Goal: Transaction & Acquisition: Subscribe to service/newsletter

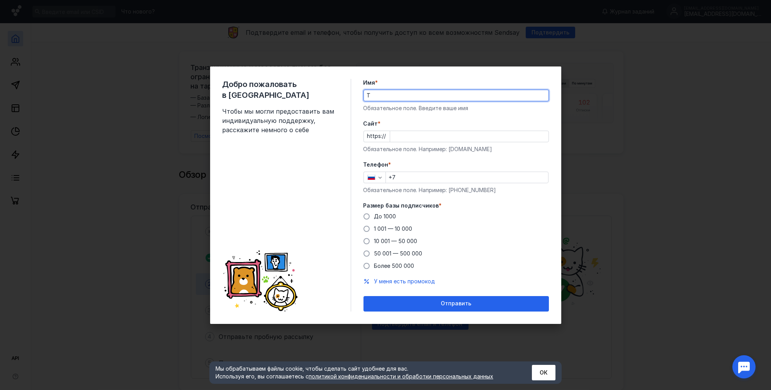
type input "Премьера Текстильный центр"
type input "[PHONE_NUMBER]"
click at [419, 135] on input "Cайт *" at bounding box center [469, 136] width 158 height 11
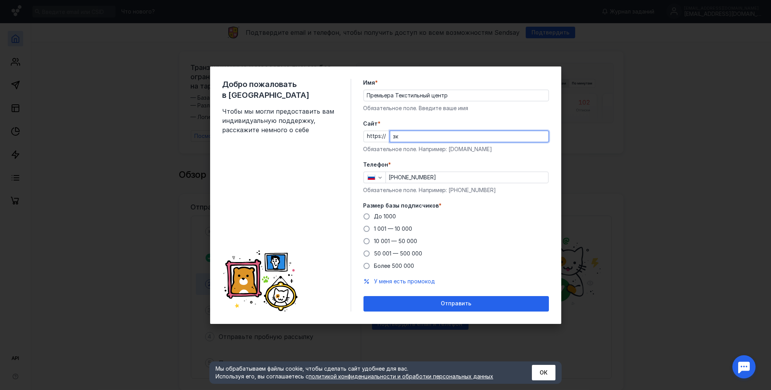
type input "з"
type input "[DOMAIN_NAME]"
click at [395, 175] on input "[PHONE_NUMBER]" at bounding box center [467, 177] width 162 height 11
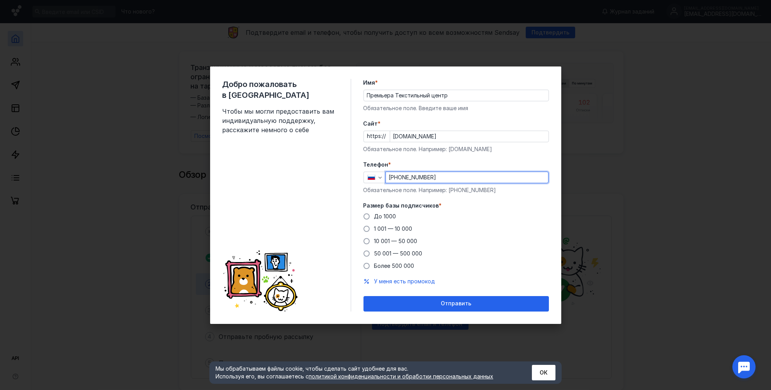
type input "[PHONE_NUMBER]"
click at [386, 218] on span "До 1000" at bounding box center [385, 216] width 22 height 7
click at [0, 0] on input "До 1000" at bounding box center [0, 0] width 0 height 0
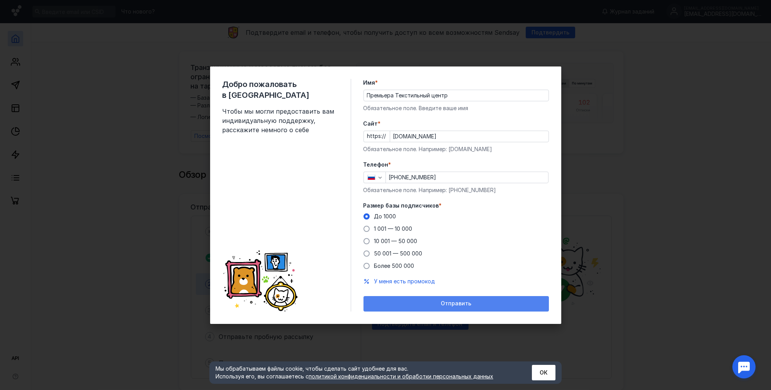
click at [442, 301] on span "Отправить" at bounding box center [456, 303] width 31 height 7
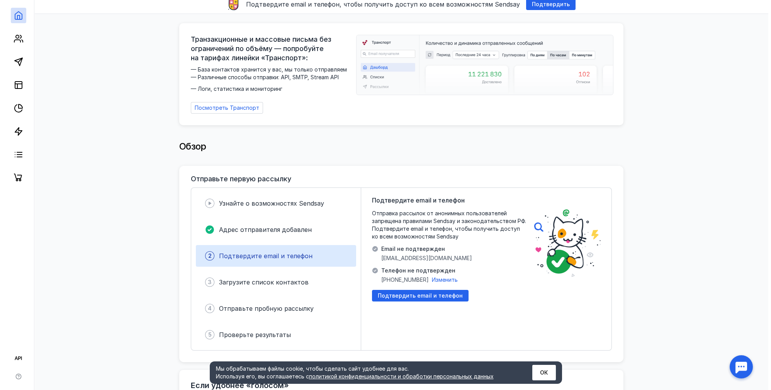
scroll to position [77, 0]
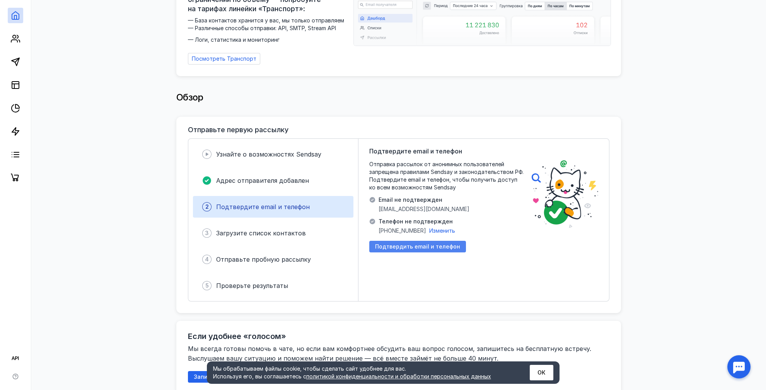
click at [424, 243] on span "Подтвердить email и телефон" at bounding box center [417, 246] width 85 height 7
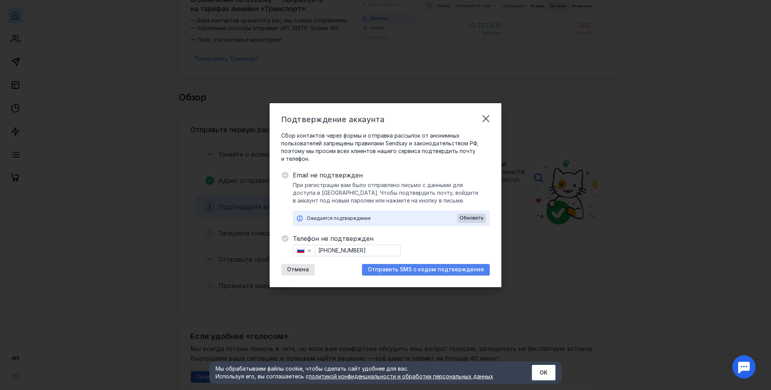
click at [414, 268] on span "Отправить SMS с кодом подтверждения" at bounding box center [426, 269] width 116 height 7
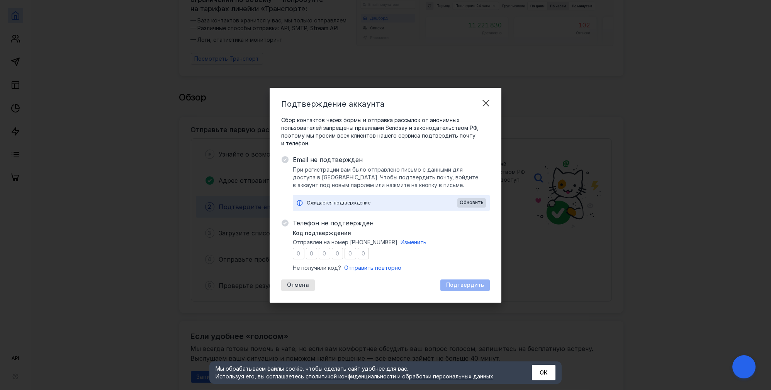
type input "5"
type input "7"
type input "9"
type input "0"
type input "6"
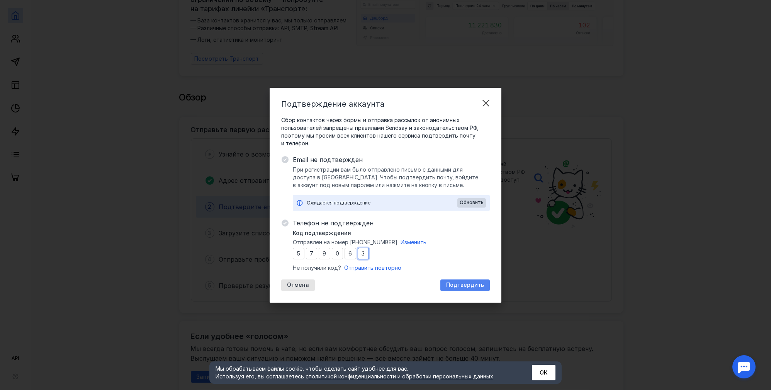
type input "3"
click at [458, 288] on span "Подтвердить" at bounding box center [465, 285] width 38 height 7
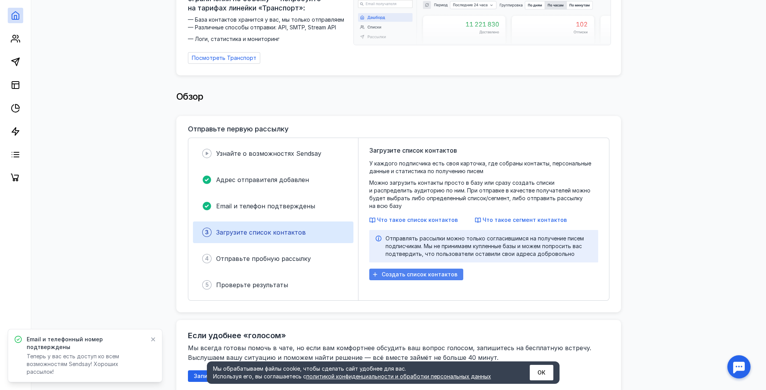
click at [425, 270] on div "Создать список контактов" at bounding box center [416, 275] width 94 height 12
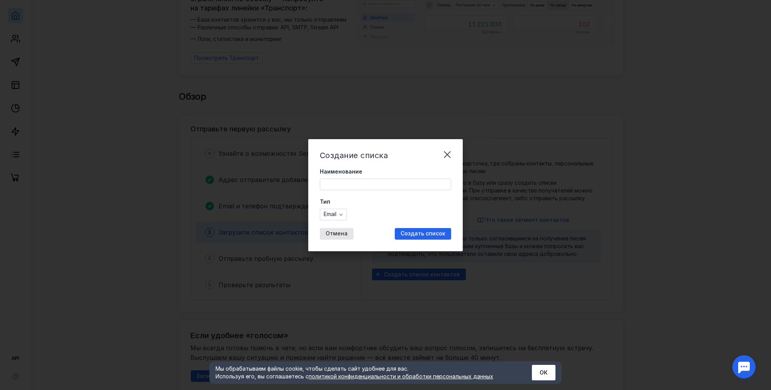
click at [379, 179] on input "Наименование" at bounding box center [385, 184] width 131 height 11
type input "n"
type input "тест"
click at [410, 233] on span "Создать список" at bounding box center [423, 233] width 45 height 7
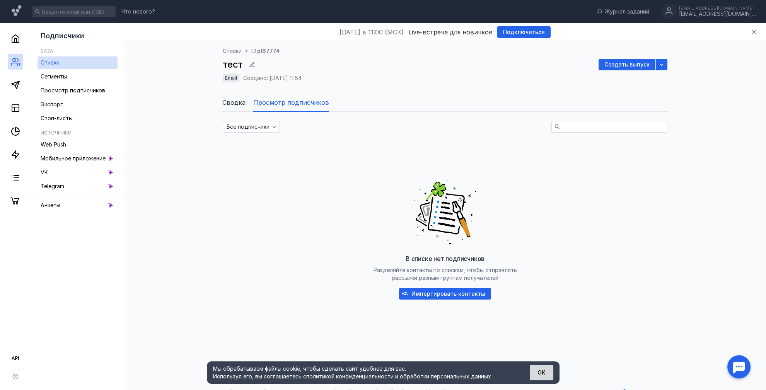
click at [538, 368] on button "ОК" at bounding box center [541, 372] width 24 height 15
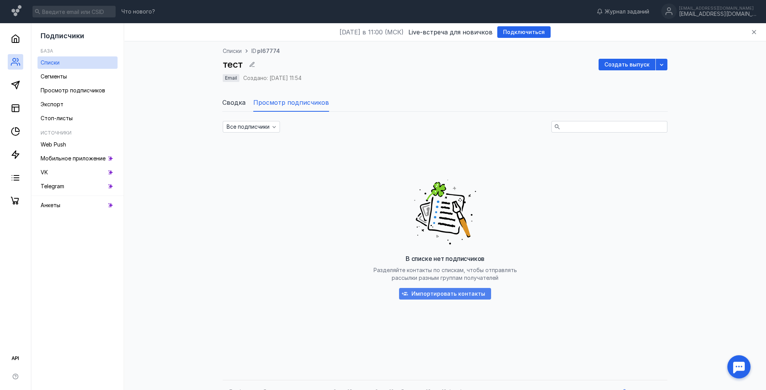
click at [451, 296] on span "Импортировать контакты" at bounding box center [448, 294] width 74 height 7
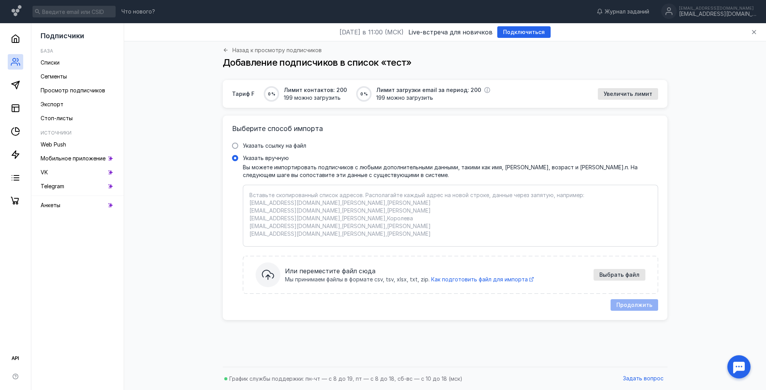
click at [281, 210] on textarea "Указать вручную Вы можете импортировать подписчиков с любыми дополнительными да…" at bounding box center [450, 215] width 402 height 49
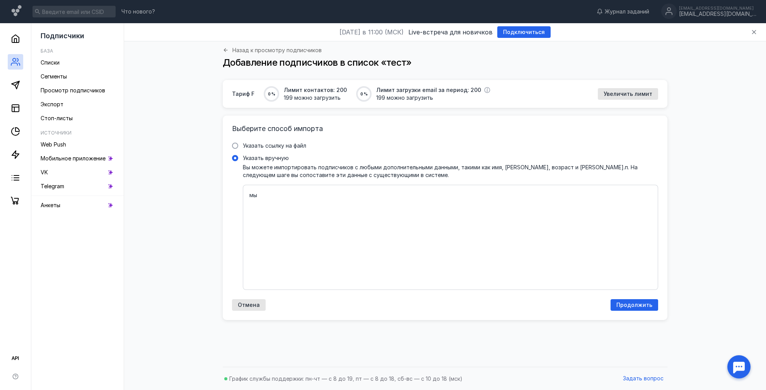
type textarea "м"
type textarea "[EMAIL_ADDRESS][DOMAIN_NAME]"
click at [647, 302] on span "Продолжить" at bounding box center [634, 305] width 36 height 7
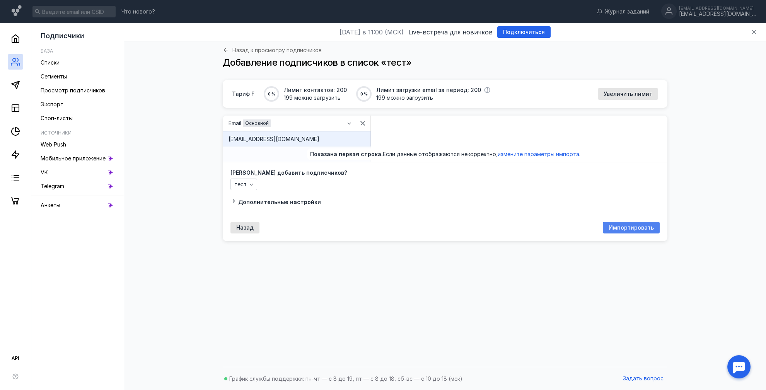
click at [626, 226] on span "Импортировать" at bounding box center [630, 228] width 45 height 7
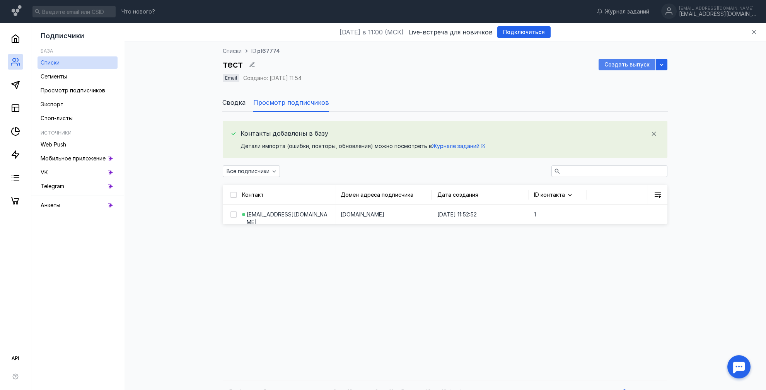
click at [623, 68] on div "Создать выпуск" at bounding box center [626, 65] width 57 height 12
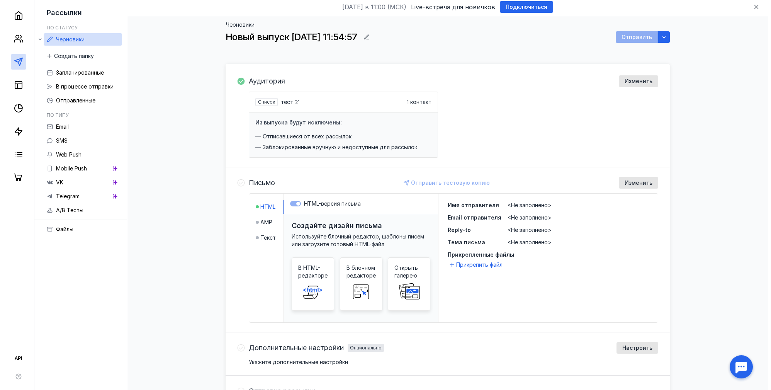
scroll to position [39, 0]
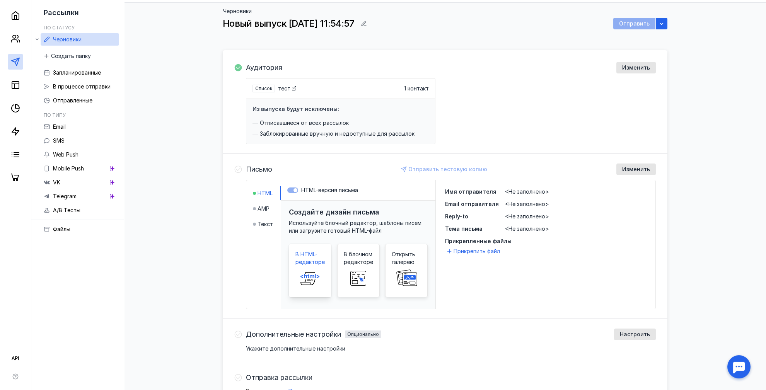
click at [313, 268] on span at bounding box center [310, 278] width 25 height 25
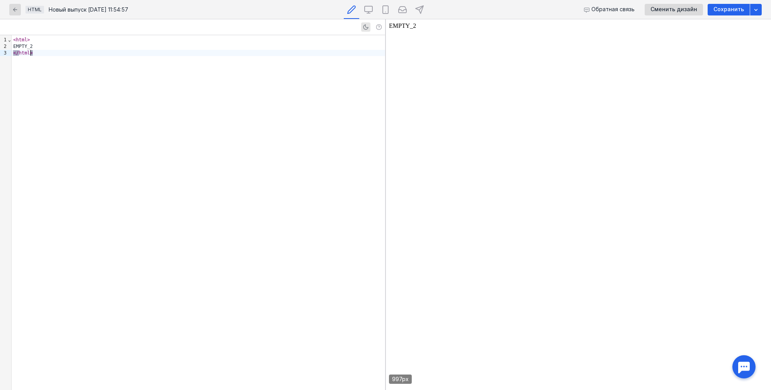
click at [266, 119] on div "< html > EMPTY_2 </ html >" at bounding box center [199, 212] width 374 height 355
click at [274, 72] on div "< html > EMPTY_2 </ html >" at bounding box center [199, 212] width 374 height 355
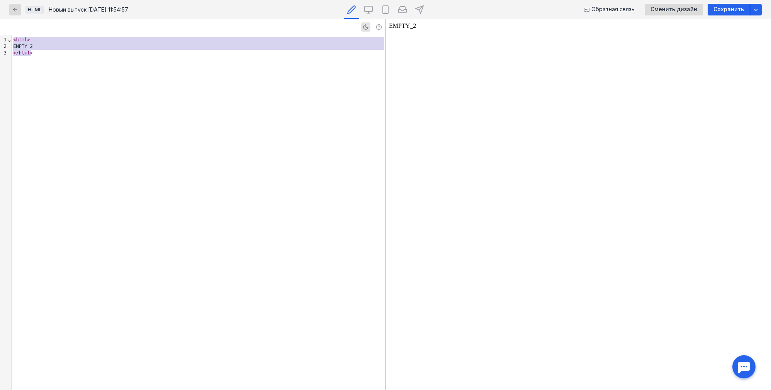
drag, startPoint x: 83, startPoint y: 57, endPoint x: 5, endPoint y: 37, distance: 80.2
click at [5, 37] on div "9 1 2 3 › ⌄ < html > EMPTY_2 </ html >" at bounding box center [192, 212] width 385 height 355
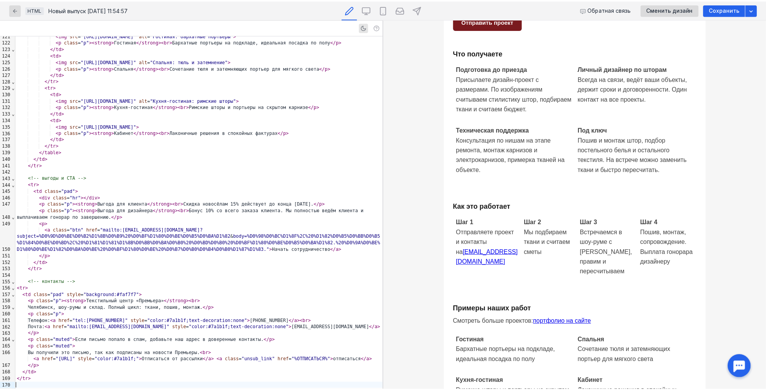
scroll to position [361, 0]
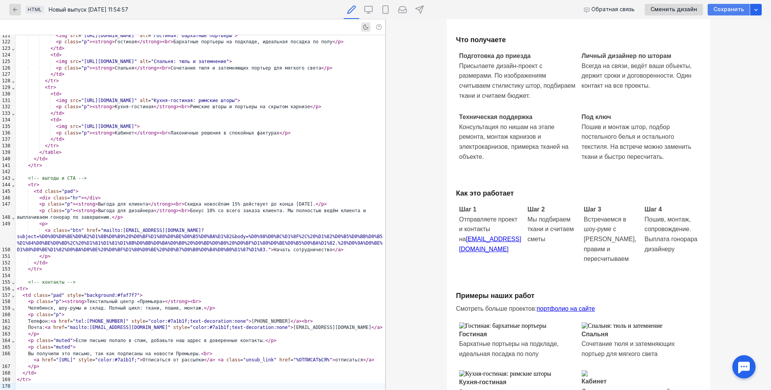
click at [729, 12] on span "Сохранить" at bounding box center [729, 9] width 31 height 7
click at [725, 9] on span "Сохранить" at bounding box center [729, 9] width 31 height 7
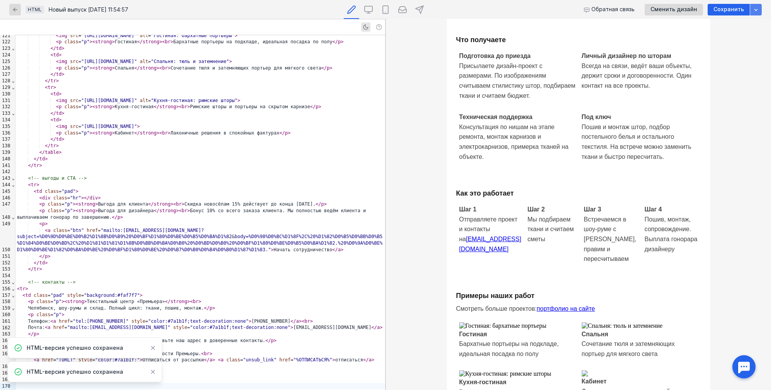
click at [756, 10] on icon "button" at bounding box center [756, 10] width 3 height 2
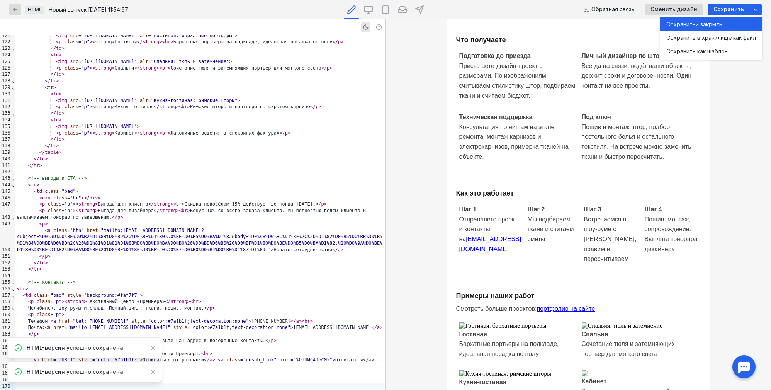
click at [732, 25] on div "Сохранить и закрыть" at bounding box center [712, 24] width 90 height 8
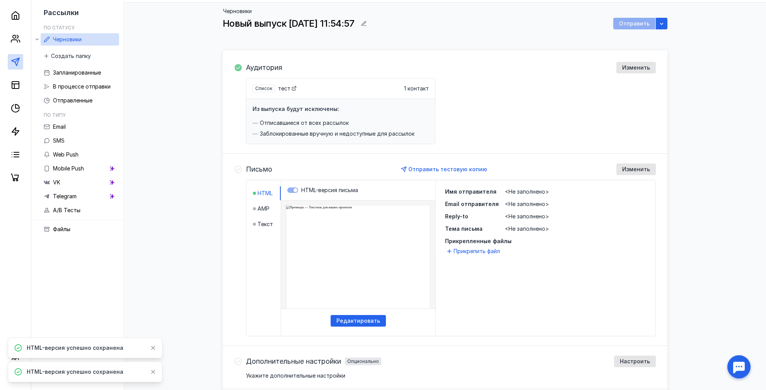
click at [528, 193] on span "<Не заполнено>" at bounding box center [527, 191] width 44 height 7
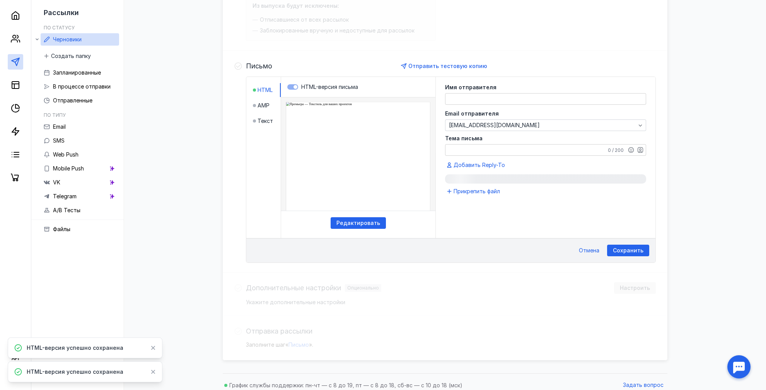
scroll to position [147, 0]
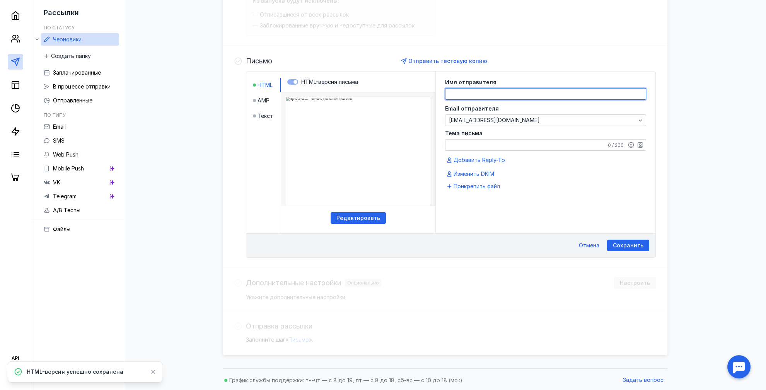
click at [494, 94] on textarea at bounding box center [545, 93] width 200 height 11
type textarea "N"
type textarea "Текстильный центр Премьера"
click at [459, 147] on textarea "Тема письма" at bounding box center [545, 145] width 200 height 11
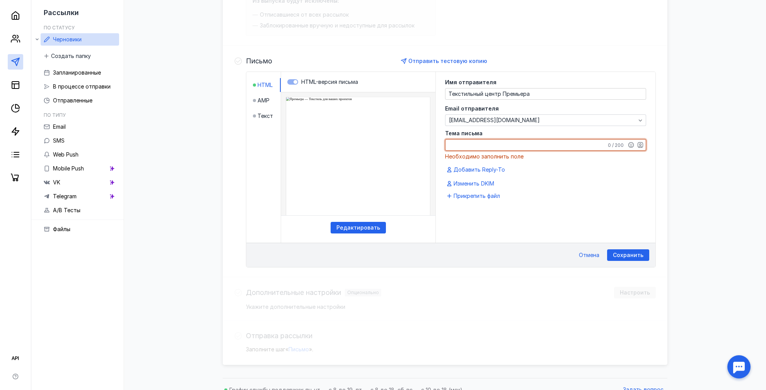
paste textarea "ваши проекты + наши шторы = идеальный результат"
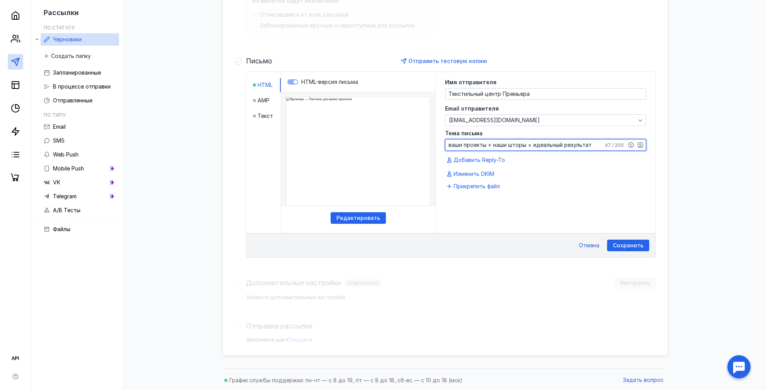
click at [449, 143] on textarea "ваши проекты + наши шторы = идеальный результат" at bounding box center [545, 145] width 200 height 11
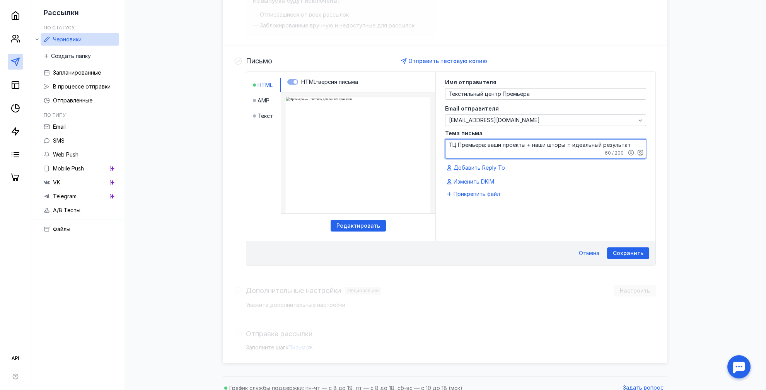
click at [456, 143] on textarea "ТЦ Премьера: ваши проекты + наши шторы = идеальный результат" at bounding box center [545, 149] width 200 height 19
click at [485, 144] on textarea "ТЦ "Премьера: ваши проекты + наши шторы = идеальный результат" at bounding box center [545, 149] width 200 height 19
type textarea "ТЦ "Премьера": ваши проекты + наши шторы = идеальный результат"
click at [485, 168] on span "Добавить Reply-To" at bounding box center [478, 168] width 51 height 8
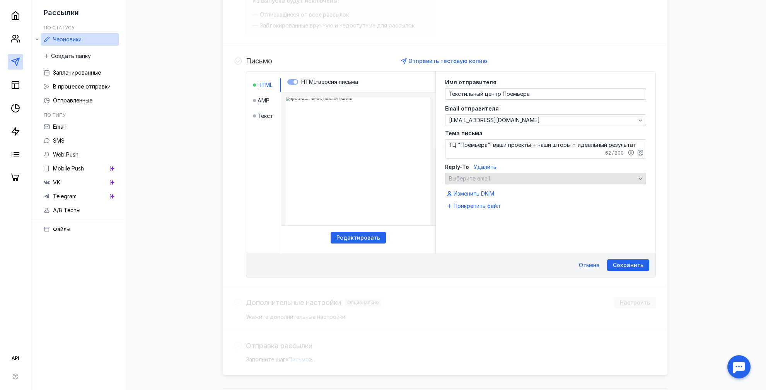
click at [478, 177] on span "Выберите email" at bounding box center [469, 178] width 41 height 7
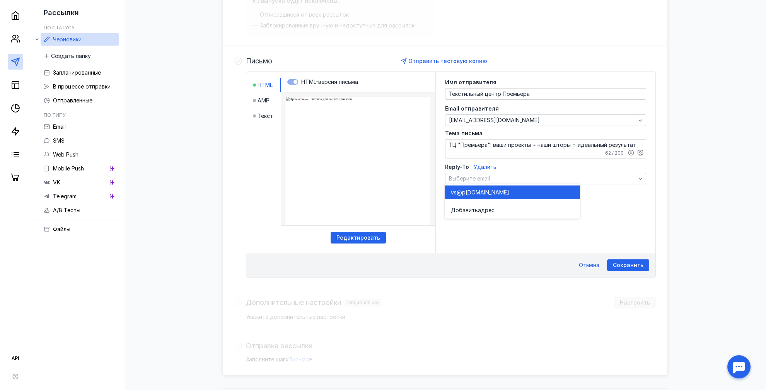
click at [478, 191] on span "[DOMAIN_NAME]" at bounding box center [487, 192] width 44 height 8
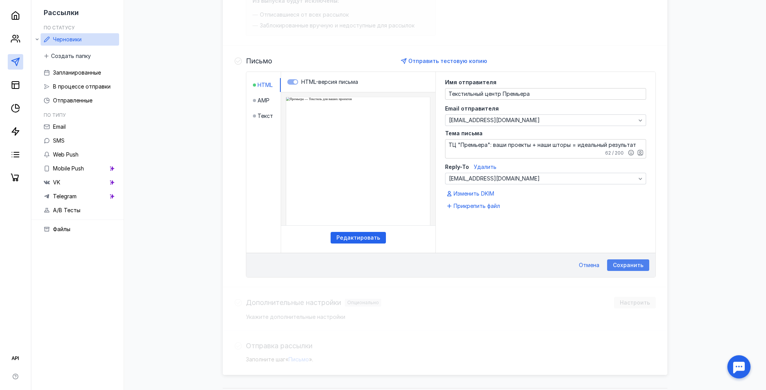
click at [626, 265] on span "Сохранить" at bounding box center [628, 265] width 31 height 7
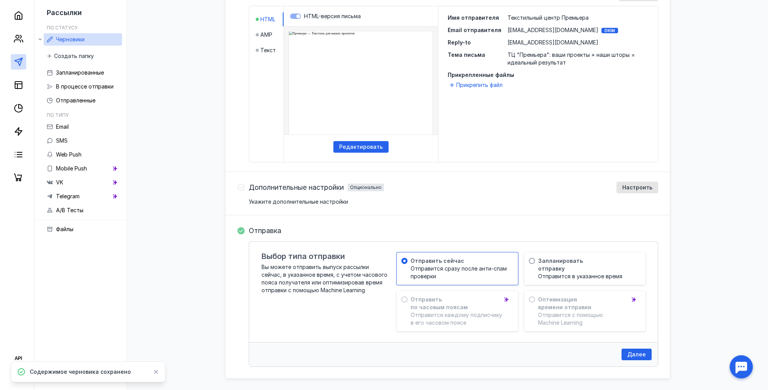
scroll to position [230, 0]
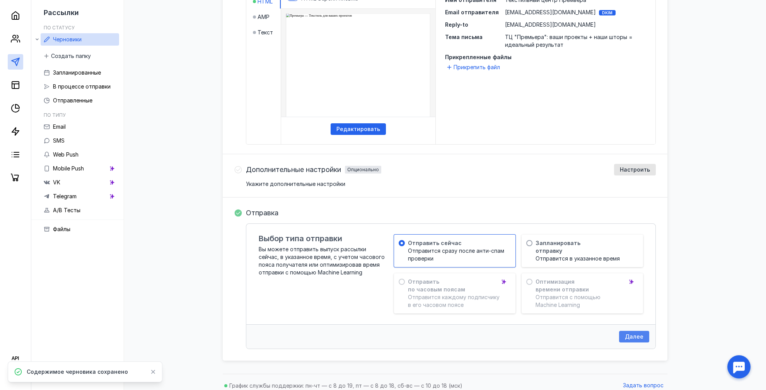
click at [629, 334] on span "Далее" at bounding box center [634, 337] width 19 height 7
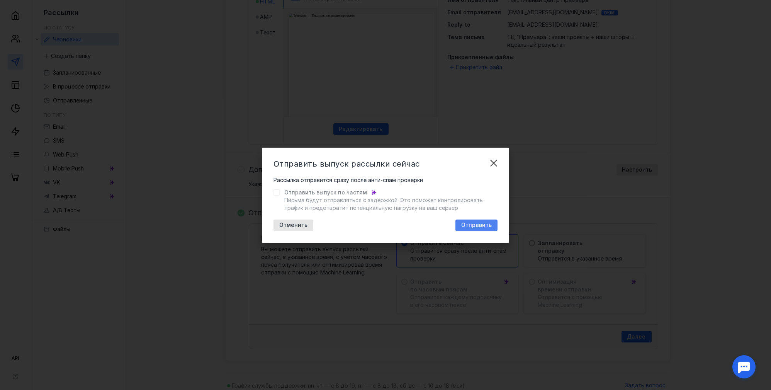
click at [470, 225] on span "Отправить" at bounding box center [476, 225] width 31 height 7
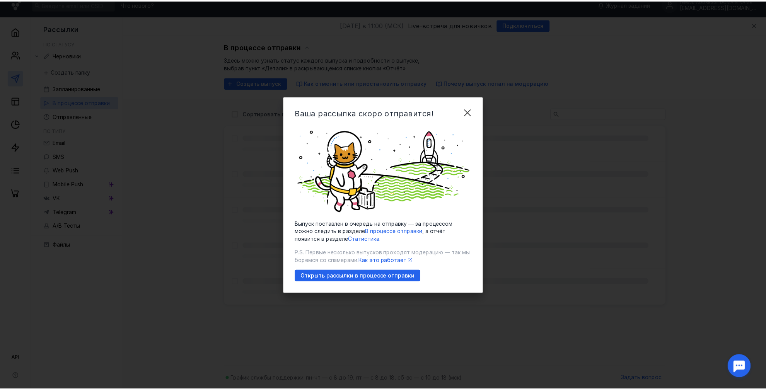
scroll to position [7, 0]
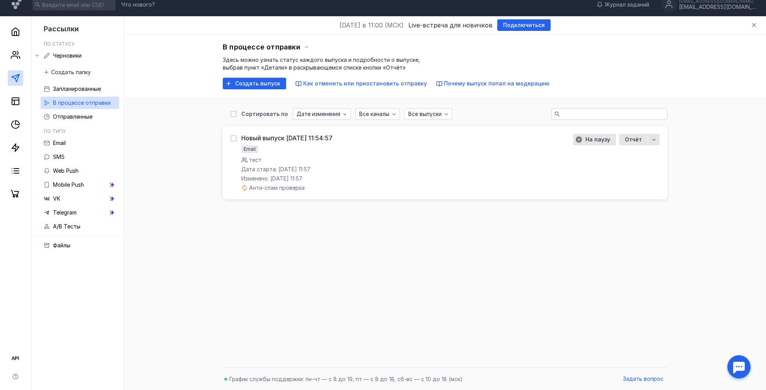
click at [615, 40] on div "В процессе отправки Здесь можно узнать статус каждого выпуска и подробности о в…" at bounding box center [445, 66] width 642 height 65
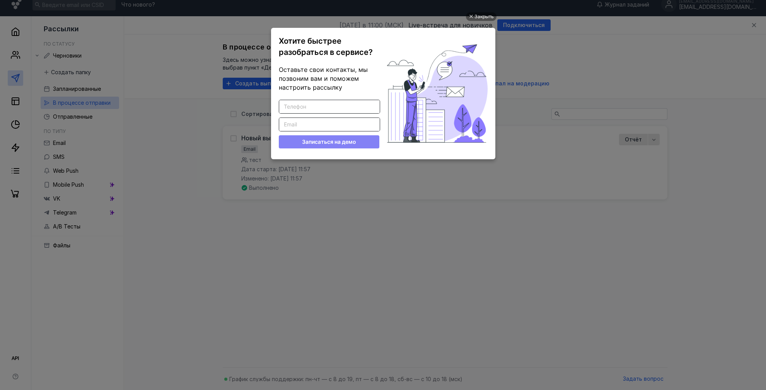
scroll to position [0, 0]
click at [476, 18] on div "Закрыть" at bounding box center [483, 16] width 19 height 9
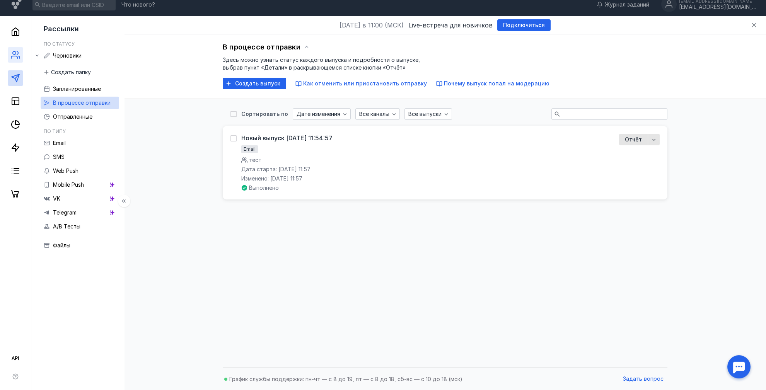
click at [20, 56] on link at bounding box center [15, 54] width 15 height 15
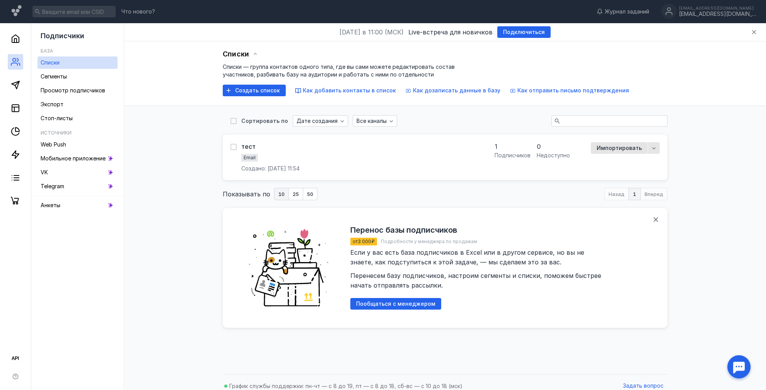
click at [362, 154] on div "тест Email Создано: [DATE] 11:54" at bounding box center [357, 157] width 255 height 30
click at [662, 145] on div "тест Email Создано: [DATE] 11:54 1 подписчиков 0 недоступно Импортировать" at bounding box center [445, 157] width 444 height 46
click at [653, 148] on icon "button" at bounding box center [653, 148] width 3 height 2
click at [651, 149] on icon "button" at bounding box center [653, 148] width 6 height 6
click at [468, 153] on div "тест Email Создано: [DATE] 11:54" at bounding box center [357, 157] width 255 height 30
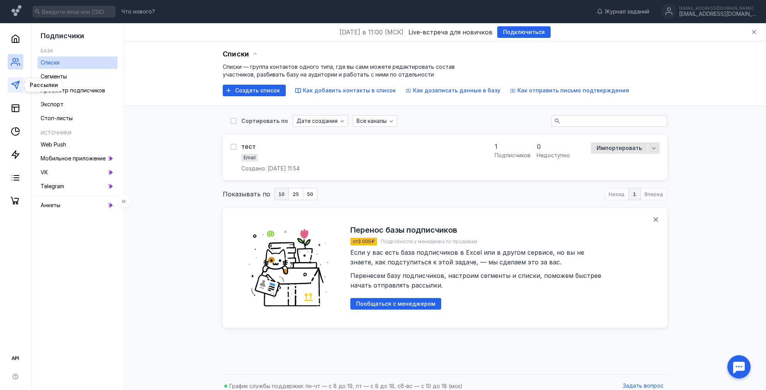
click at [15, 87] on icon at bounding box center [15, 84] width 9 height 9
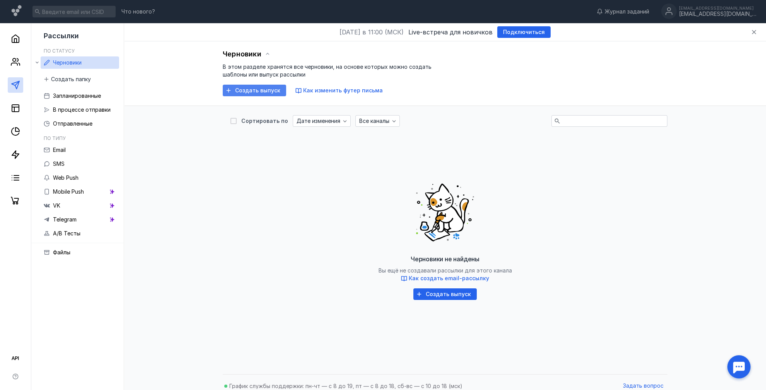
click at [255, 87] on span "Создать выпуск" at bounding box center [257, 90] width 45 height 7
click at [456, 291] on span "Создать выпуск" at bounding box center [447, 294] width 45 height 7
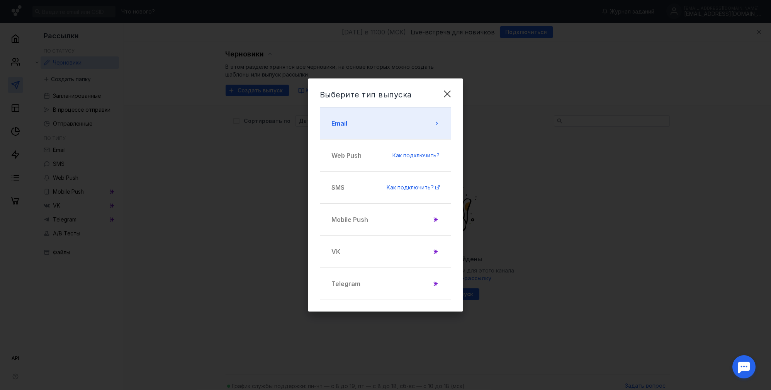
click at [356, 120] on button "Email" at bounding box center [385, 123] width 131 height 32
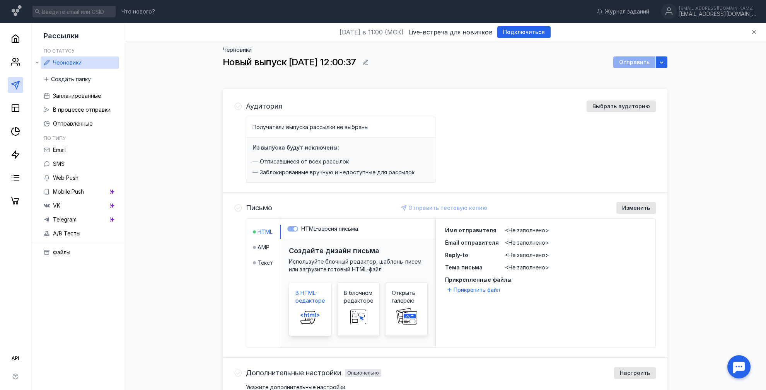
click at [326, 303] on div "В HTML-редакторе" at bounding box center [310, 309] width 43 height 53
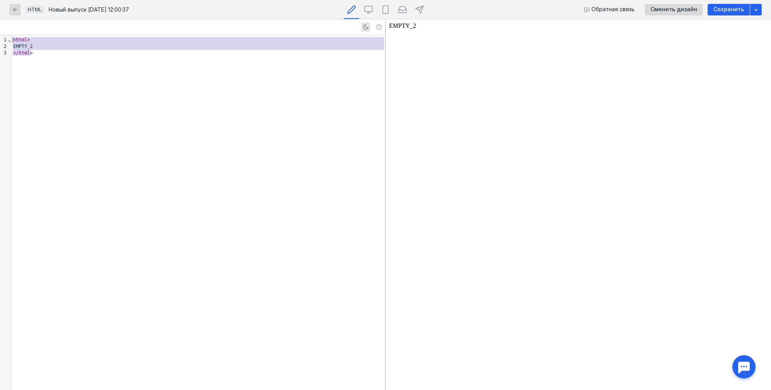
drag, startPoint x: 96, startPoint y: 56, endPoint x: 10, endPoint y: 25, distance: 91.1
click at [10, 25] on div "9 1 2 3 › ⌄ < html > EMPTY_2 </ html >" at bounding box center [192, 204] width 385 height 371
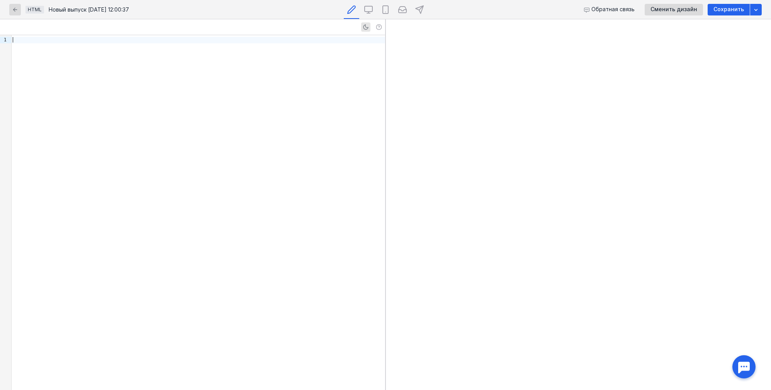
click at [276, 90] on div at bounding box center [199, 212] width 374 height 355
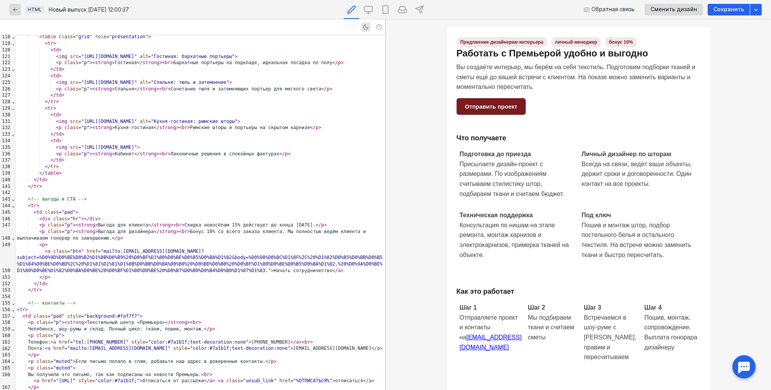
scroll to position [862, 0]
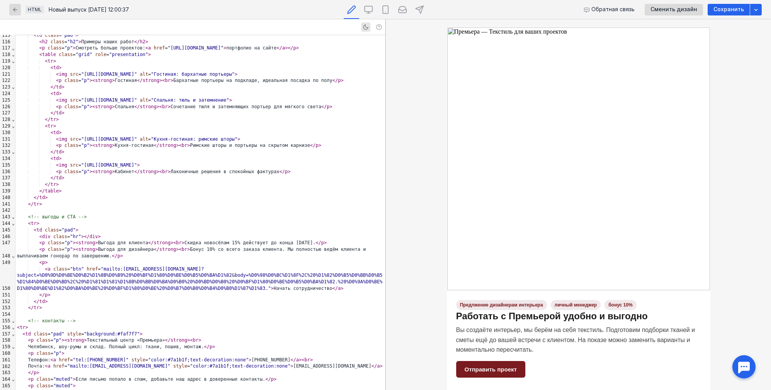
click at [130, 136] on span ""[URL][DOMAIN_NAME]"" at bounding box center [109, 138] width 56 height 5
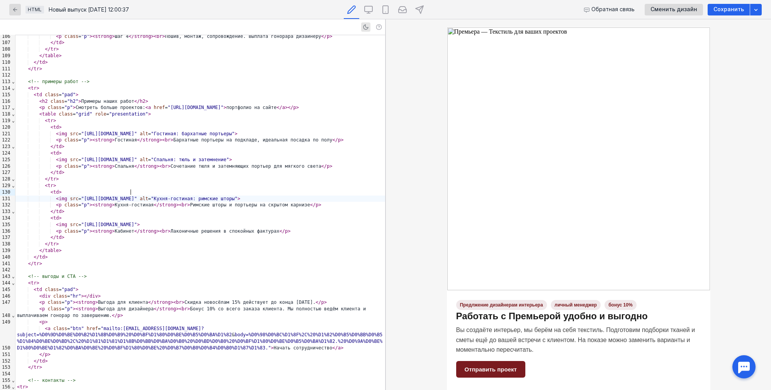
scroll to position [785, 0]
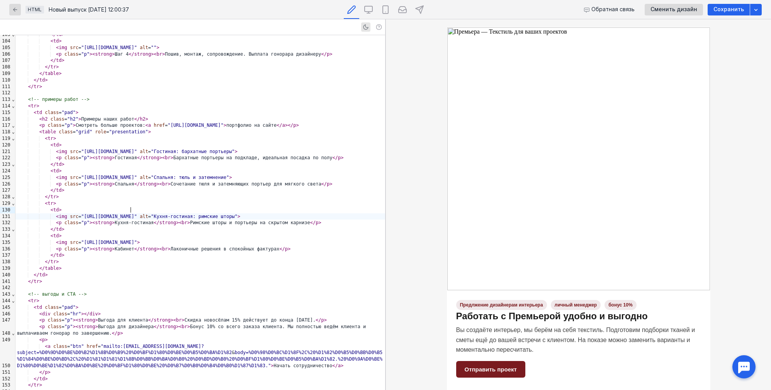
click at [124, 149] on span ""[URL][DOMAIN_NAME]"" at bounding box center [109, 151] width 56 height 5
click at [119, 149] on span ""[URL][DOMAIN_NAME]"" at bounding box center [109, 151] width 56 height 5
drag, startPoint x: 177, startPoint y: 145, endPoint x: 78, endPoint y: 146, distance: 98.9
click at [81, 149] on span ""[URL][DOMAIN_NAME]"" at bounding box center [109, 151] width 56 height 5
drag, startPoint x: 177, startPoint y: 235, endPoint x: 78, endPoint y: 235, distance: 98.5
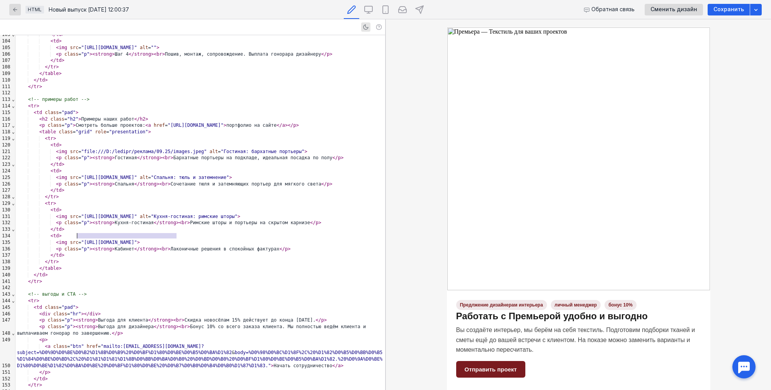
click at [81, 240] on span ""[URL][DOMAIN_NAME]"" at bounding box center [109, 242] width 56 height 5
click at [134, 214] on span ""[URL][DOMAIN_NAME]"" at bounding box center [109, 216] width 56 height 5
drag, startPoint x: 177, startPoint y: 210, endPoint x: 95, endPoint y: 211, distance: 82.7
click at [95, 214] on span ""[URL][DOMAIN_NAME]"" at bounding box center [109, 216] width 56 height 5
drag, startPoint x: 94, startPoint y: 211, endPoint x: 78, endPoint y: 209, distance: 15.9
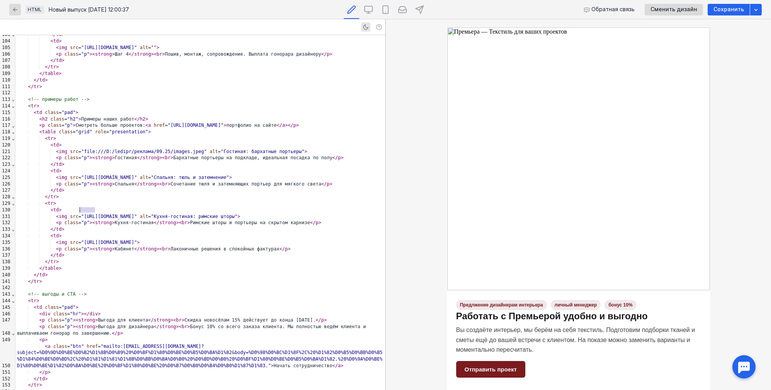
click at [81, 214] on span ""[URL][DOMAIN_NAME]"" at bounding box center [109, 216] width 56 height 5
drag, startPoint x: 78, startPoint y: 209, endPoint x: 176, endPoint y: 211, distance: 98.2
click at [137, 214] on span ""[URL][DOMAIN_NAME]"" at bounding box center [109, 216] width 56 height 5
click at [124, 175] on span ""[URL][DOMAIN_NAME]"" at bounding box center [109, 177] width 56 height 5
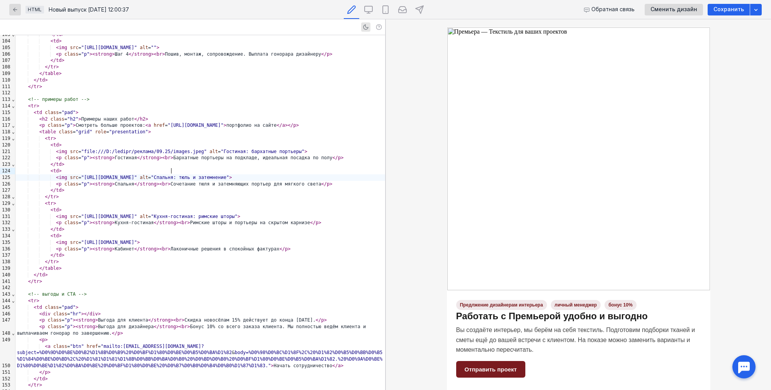
click at [137, 175] on span ""[URL][DOMAIN_NAME]"" at bounding box center [109, 177] width 56 height 5
drag, startPoint x: 177, startPoint y: 171, endPoint x: 78, endPoint y: 171, distance: 99.7
click at [81, 175] on span ""[URL][DOMAIN_NAME]"" at bounding box center [109, 177] width 56 height 5
click at [118, 149] on span ""file:///D:/ledipr/реклама/09.25/images.jpeg"" at bounding box center [144, 151] width 126 height 5
drag, startPoint x: 187, startPoint y: 145, endPoint x: 76, endPoint y: 145, distance: 110.9
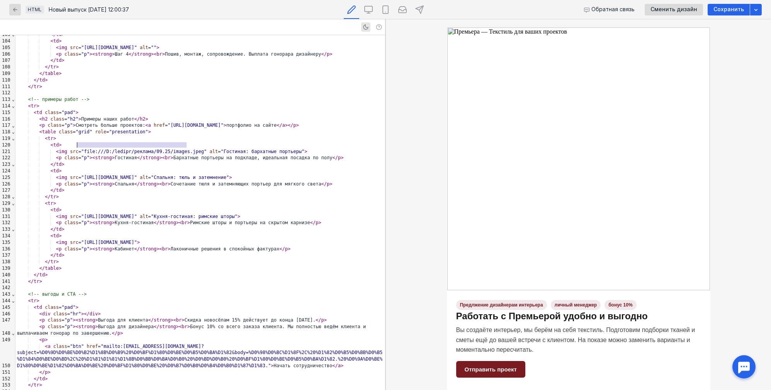
click at [81, 149] on span ""file:///D:/ledipr/реклама/09.25/images.jpeg"" at bounding box center [144, 151] width 126 height 5
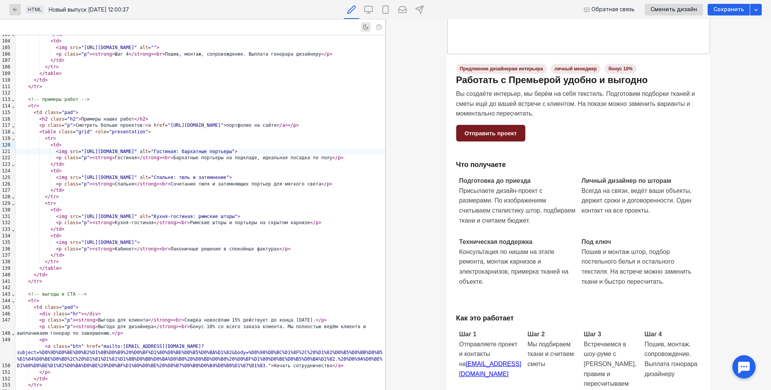
scroll to position [271, 0]
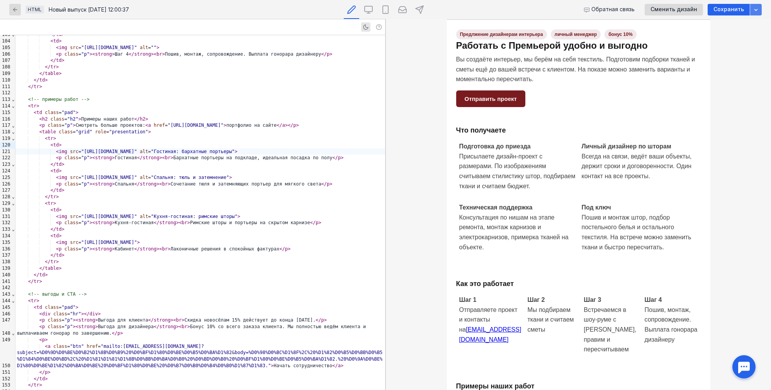
click at [756, 14] on div "button" at bounding box center [757, 10] width 12 height 12
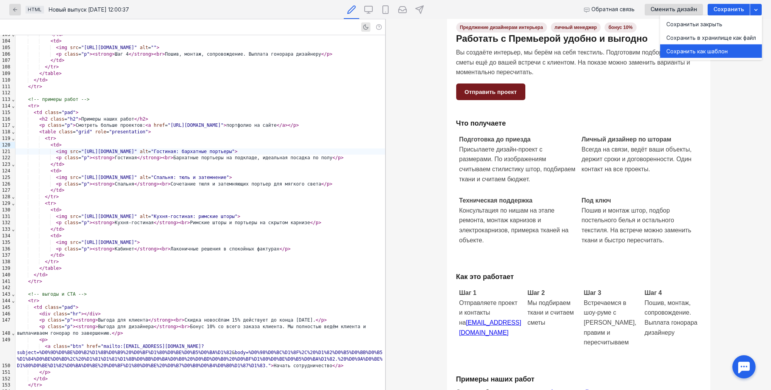
click at [713, 50] on div "Сохранить как шаблон" at bounding box center [712, 51] width 90 height 8
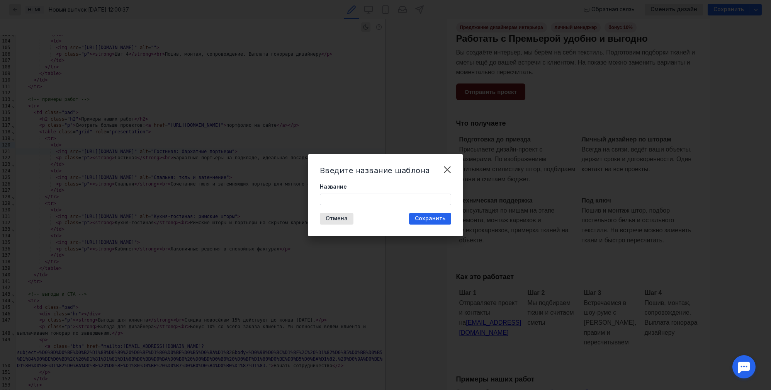
click at [372, 198] on input "Название" at bounding box center [385, 199] width 131 height 11
type input "диз инт"
click at [431, 220] on span "Сохранить" at bounding box center [430, 218] width 31 height 7
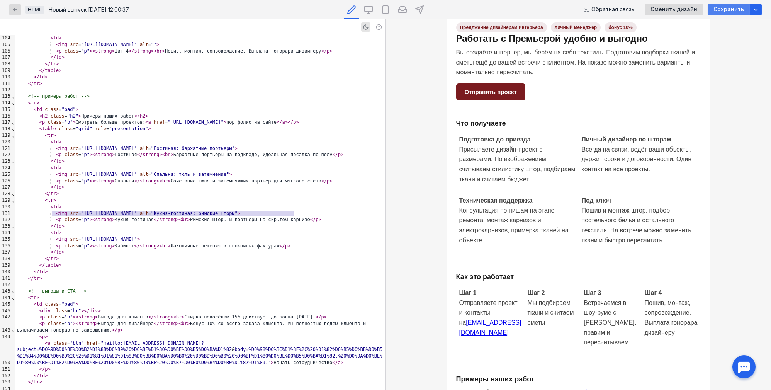
click at [740, 12] on span "Сохранить" at bounding box center [729, 9] width 31 height 7
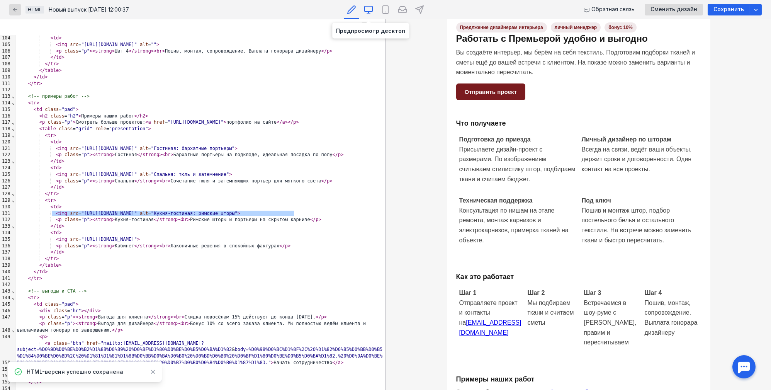
click at [374, 9] on div at bounding box center [368, 9] width 15 height 19
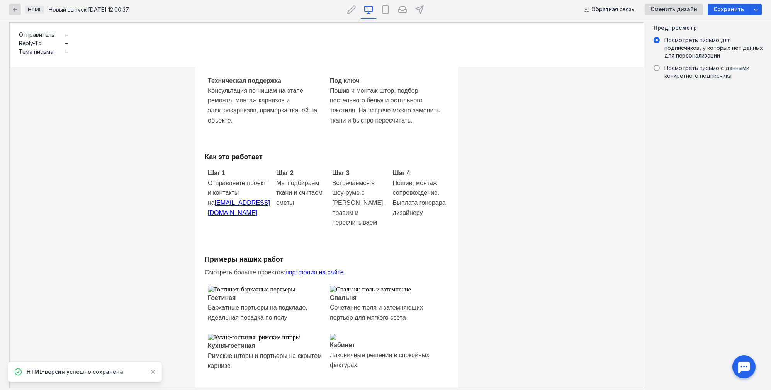
scroll to position [193, 0]
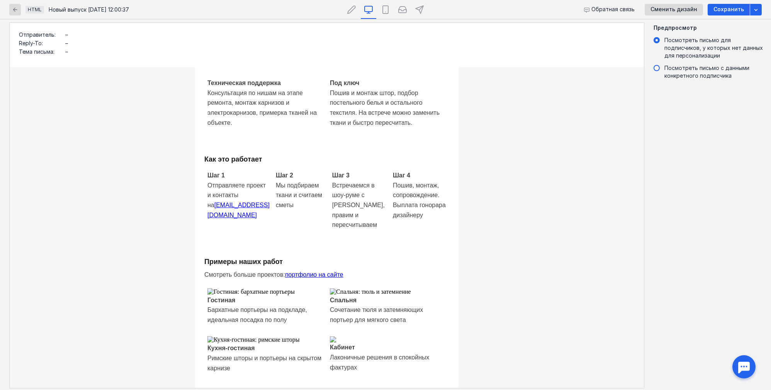
click at [685, 70] on span "Посмотреть письмо с данными конкретного подписчика" at bounding box center [707, 72] width 85 height 14
click at [0, 0] on input "Посмотреть письмо с данными конкретного подписчика" at bounding box center [0, 0] width 0 height 0
click at [676, 50] on span "Посмотреть письмо для подписчиков, у которых нет данных для персонализации" at bounding box center [714, 48] width 99 height 22
click at [0, 0] on input "Посмотреть письмо для подписчиков, у которых нет данных для персонализации" at bounding box center [0, 0] width 0 height 0
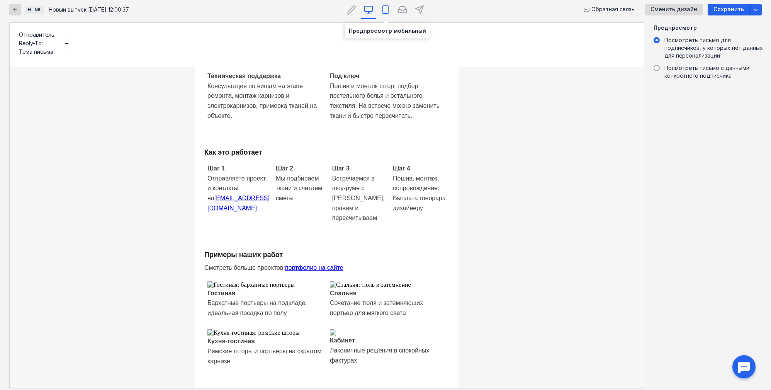
click at [384, 16] on div at bounding box center [385, 9] width 15 height 19
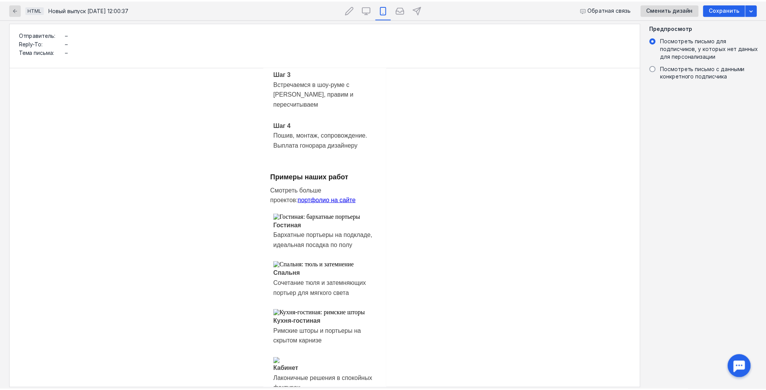
scroll to position [551, 0]
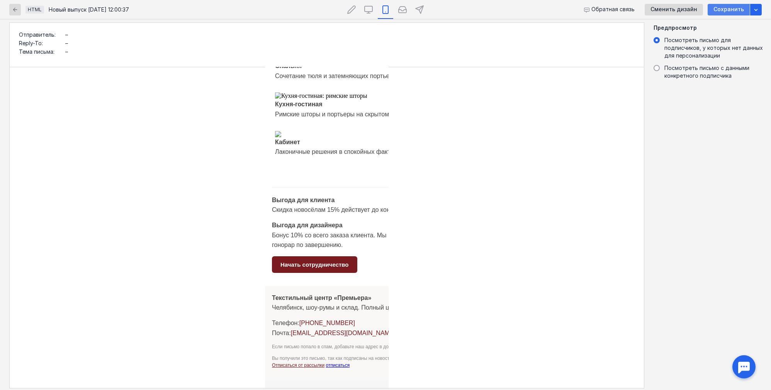
click at [743, 10] on span "Сохранить" at bounding box center [729, 9] width 31 height 7
click at [754, 9] on icon "button" at bounding box center [756, 10] width 6 height 6
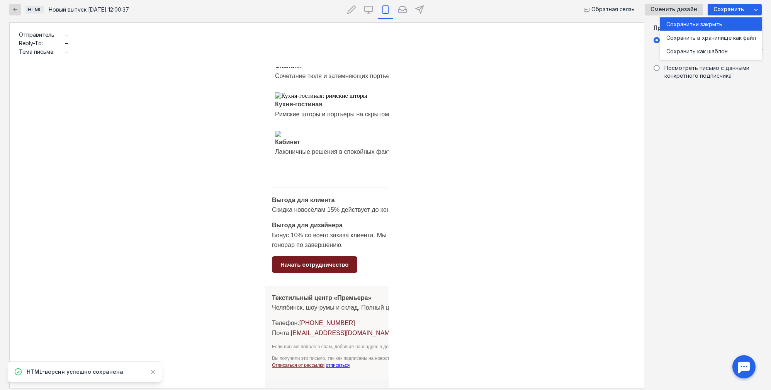
click at [744, 24] on div "Сохранить и закрыть" at bounding box center [712, 24] width 90 height 8
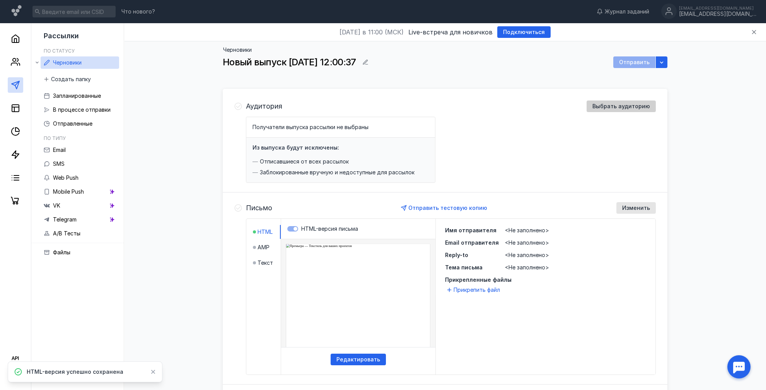
click at [626, 103] on span "Выбрать аудиторию" at bounding box center [621, 106] width 58 height 7
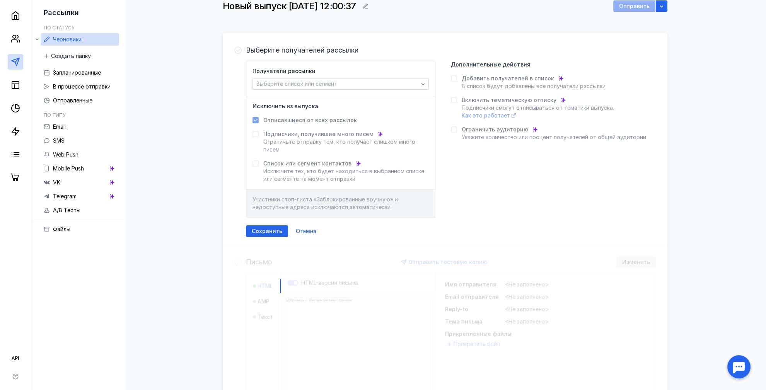
scroll to position [77, 0]
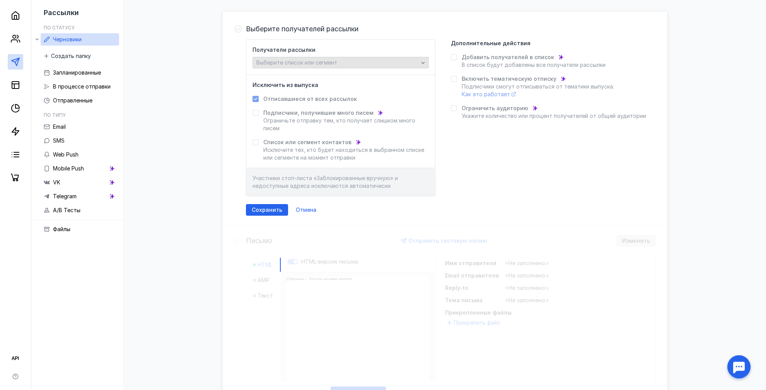
click at [369, 61] on div "Выберите список или сегмент" at bounding box center [337, 63] width 166 height 7
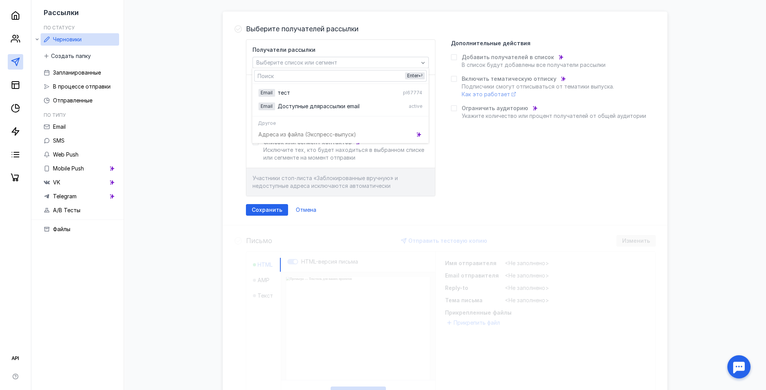
click at [337, 134] on div "Адреса из файла (Э кспресс-выпуск)" at bounding box center [340, 135] width 176 height 14
click at [406, 65] on div "Выберите список или сегмент" at bounding box center [337, 63] width 166 height 7
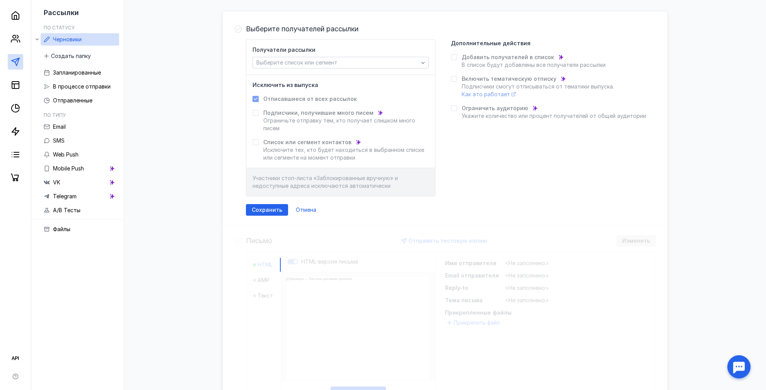
click at [455, 59] on icon at bounding box center [453, 56] width 5 height 5
click at [455, 56] on icon at bounding box center [453, 56] width 5 height 5
click at [314, 99] on span "Отписавшиеся от всех рассылок" at bounding box center [310, 99] width 94 height 8
click at [257, 117] on label "Подписчики, получившие много писем [PERSON_NAME] отправку тем, кто получает сли…" at bounding box center [340, 120] width 176 height 23
click at [254, 115] on icon at bounding box center [255, 112] width 5 height 5
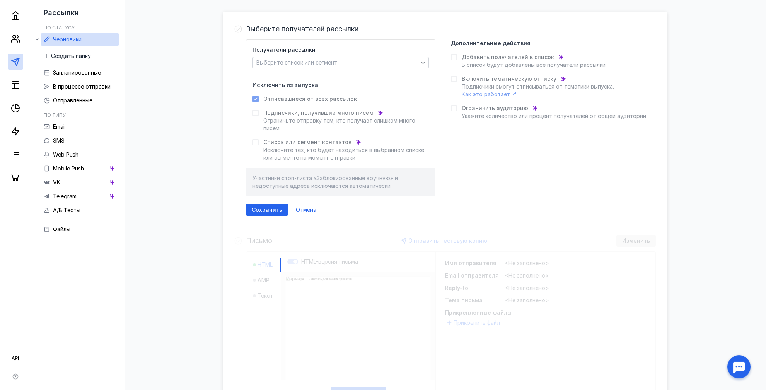
click at [291, 120] on span "Ограничьте отправку тем, кто получает слишком много писем" at bounding box center [339, 124] width 152 height 14
click at [292, 142] on span "Список или сегмент контактов" at bounding box center [307, 142] width 88 height 8
click at [361, 49] on div "Получатели рассылки Выберите список или сегмент" at bounding box center [340, 57] width 176 height 22
click at [363, 59] on div "Выберите список или сегмент" at bounding box center [340, 63] width 176 height 12
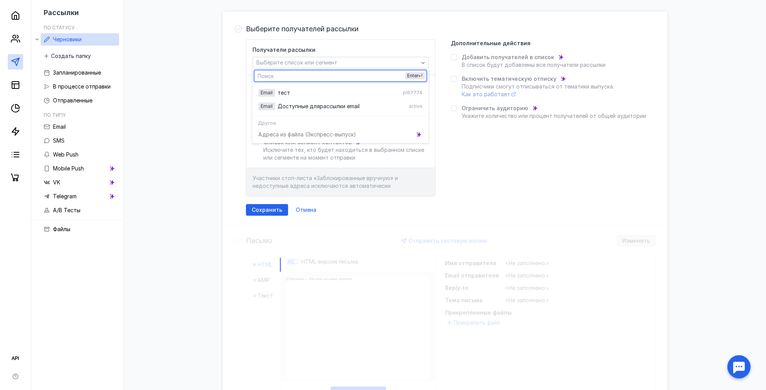
click at [327, 134] on div "Адреса из файла (Э кспресс-выпуск)" at bounding box center [340, 135] width 176 height 14
click at [321, 131] on div "Адреса из файла (Э кспресс-выпуск)" at bounding box center [340, 135] width 176 height 14
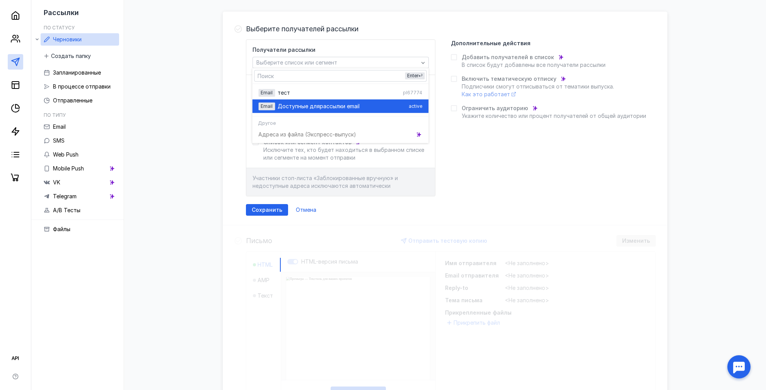
click at [320, 107] on span "рассылки email" at bounding box center [340, 106] width 40 height 8
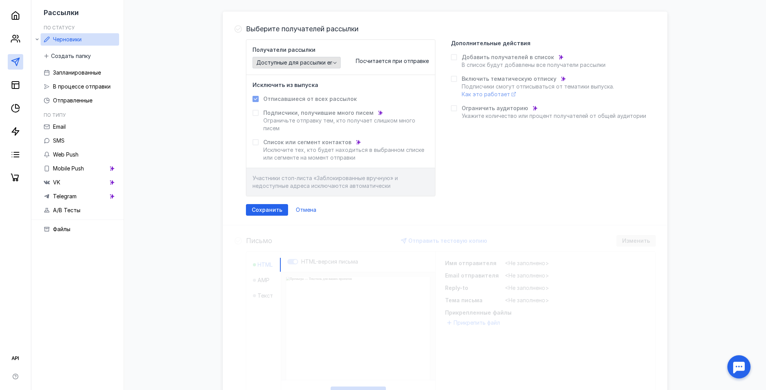
click at [333, 63] on icon "button" at bounding box center [335, 63] width 6 height 6
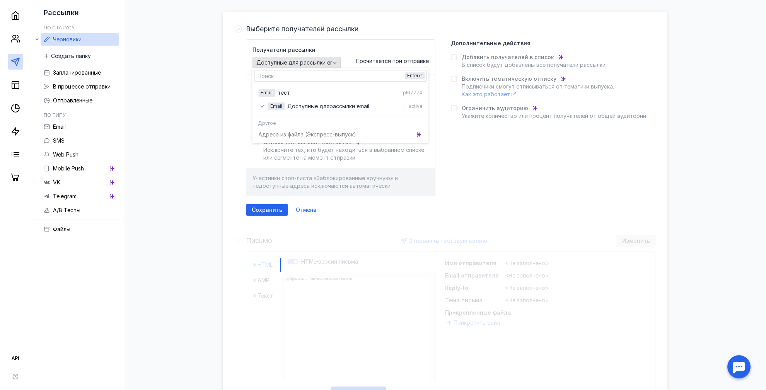
click at [324, 60] on span "Доступные для рассылки email" at bounding box center [297, 63] width 83 height 7
